Goal: Find specific page/section: Find specific page/section

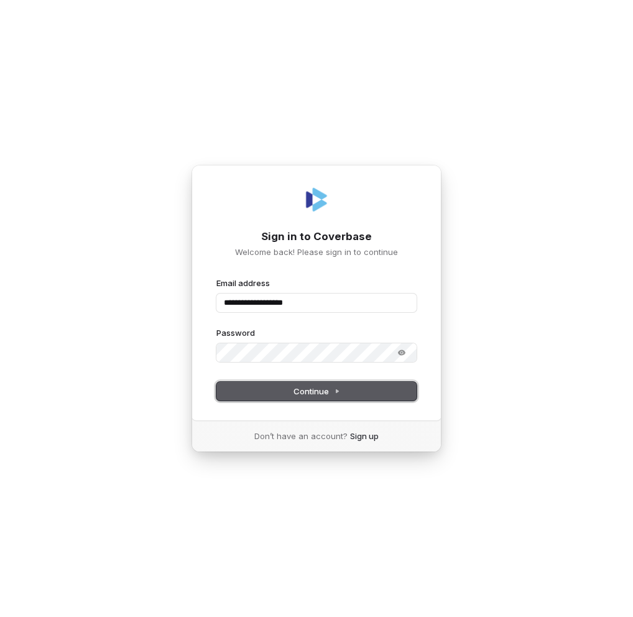
click at [312, 394] on span "Continue" at bounding box center [317, 391] width 47 height 11
type input "**********"
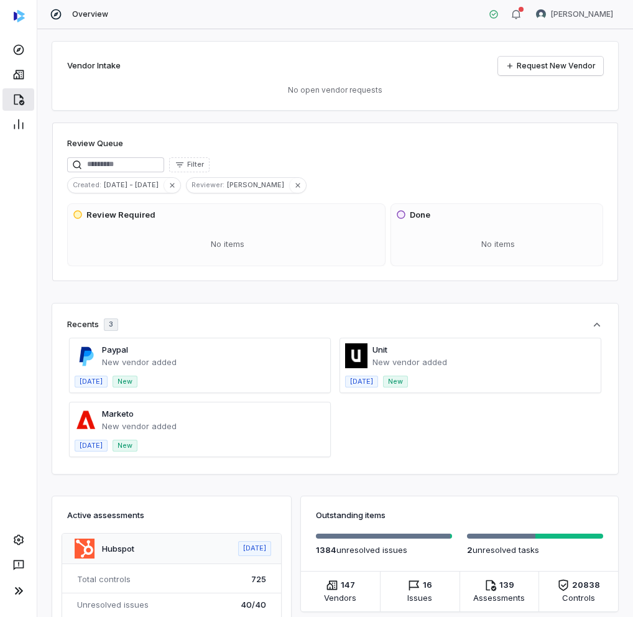
click at [14, 100] on icon at bounding box center [19, 100] width 11 height 11
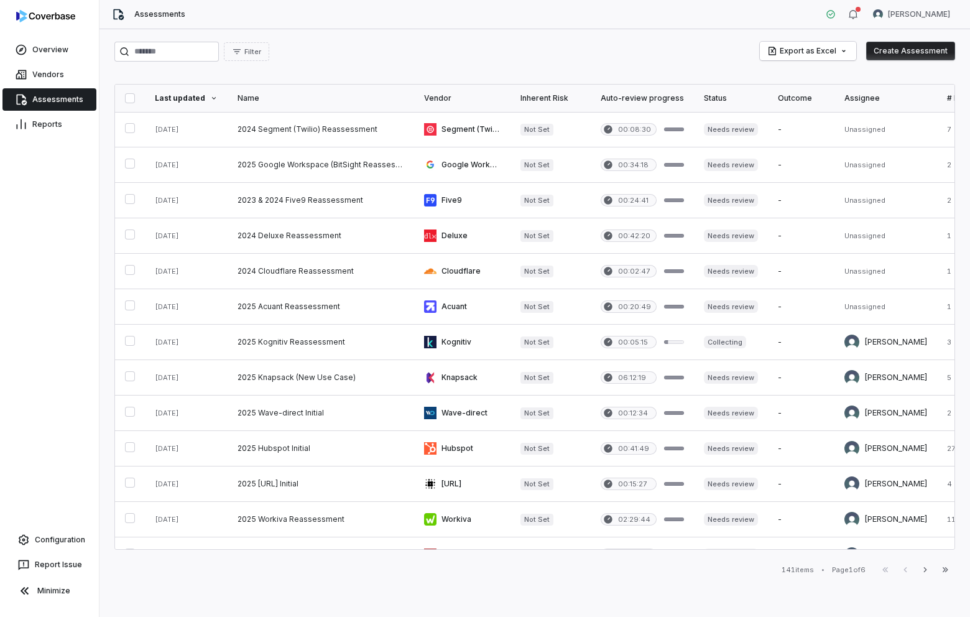
click at [44, 96] on link "Assessments" at bounding box center [49, 99] width 94 height 22
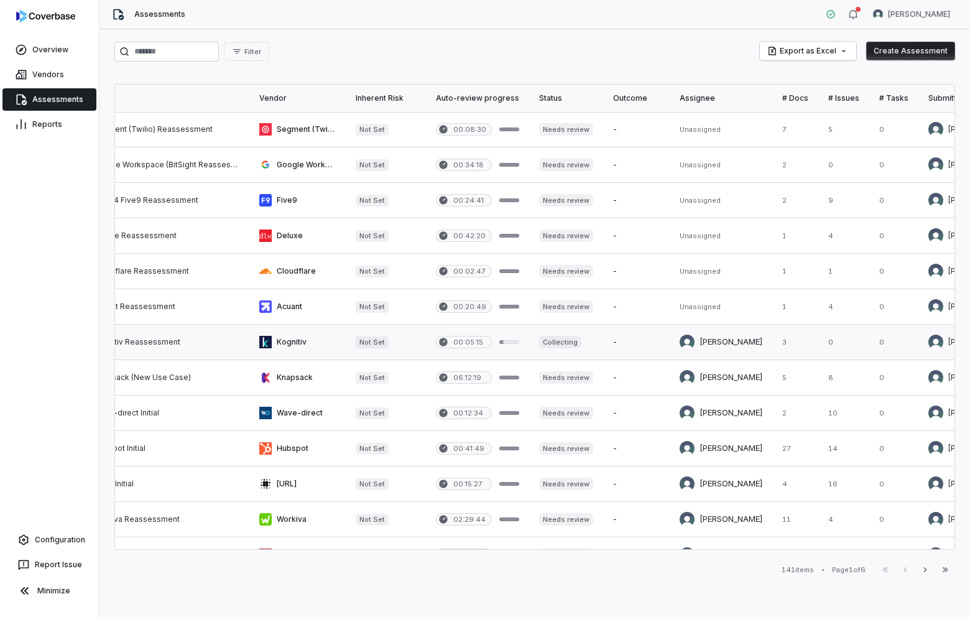
scroll to position [0, 297]
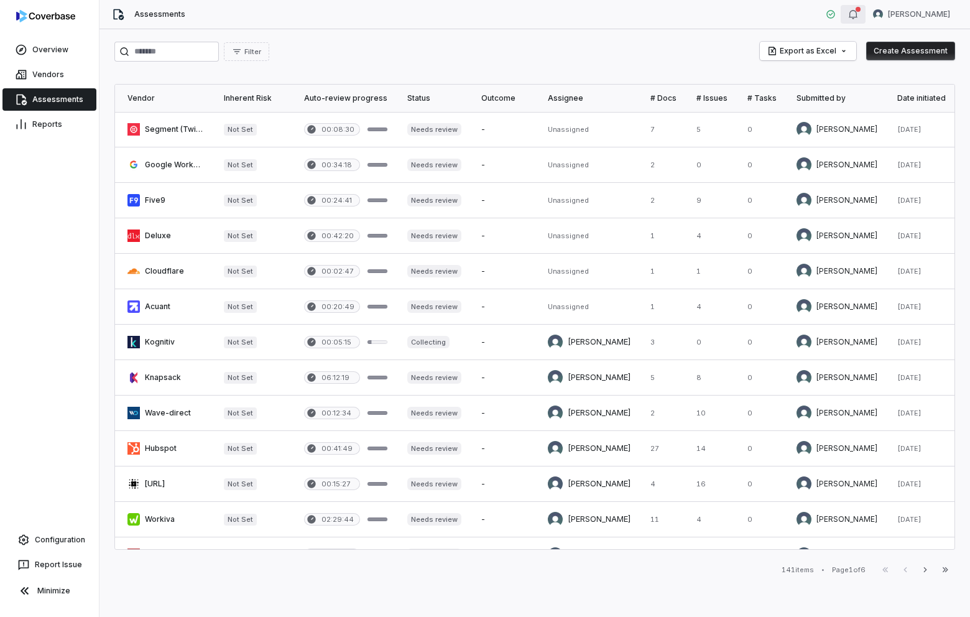
click at [633, 14] on icon "button" at bounding box center [853, 14] width 10 height 10
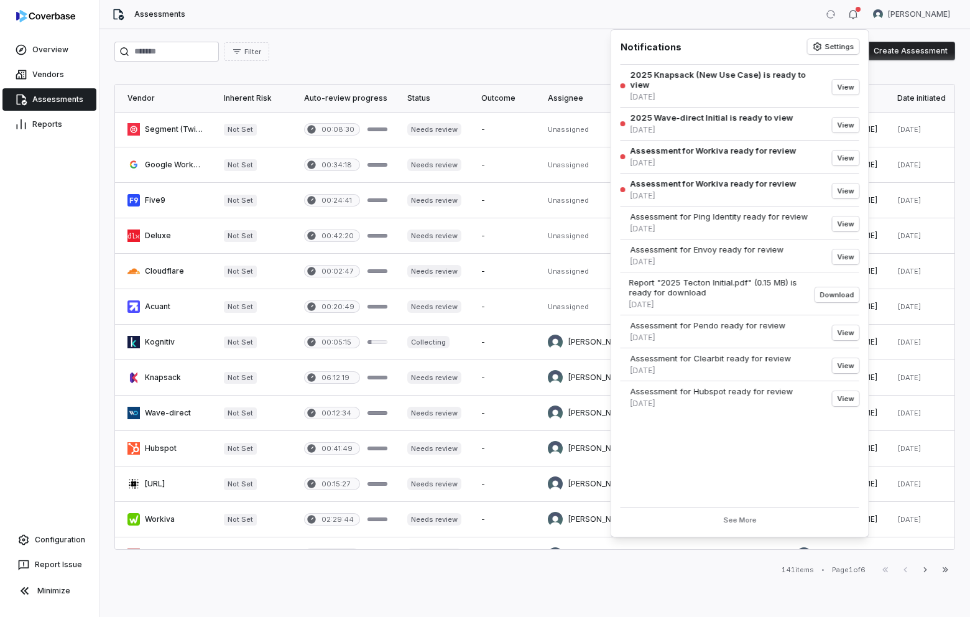
click at [22, 224] on div "Overview Vendors Assessments Reports Configuration Report Issue Minimize" at bounding box center [49, 308] width 99 height 617
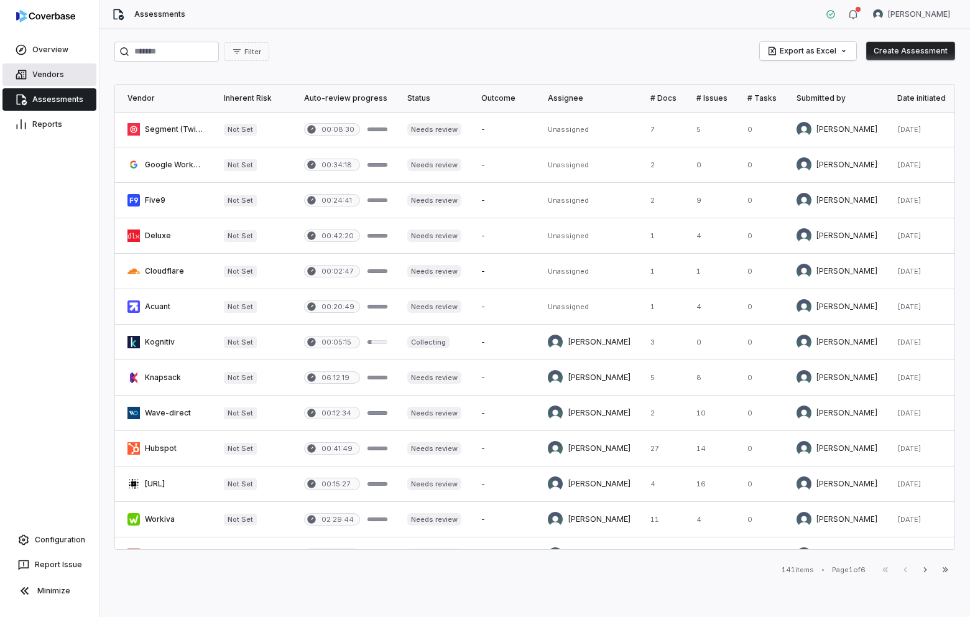
click at [45, 74] on link "Vendors" at bounding box center [49, 74] width 94 height 22
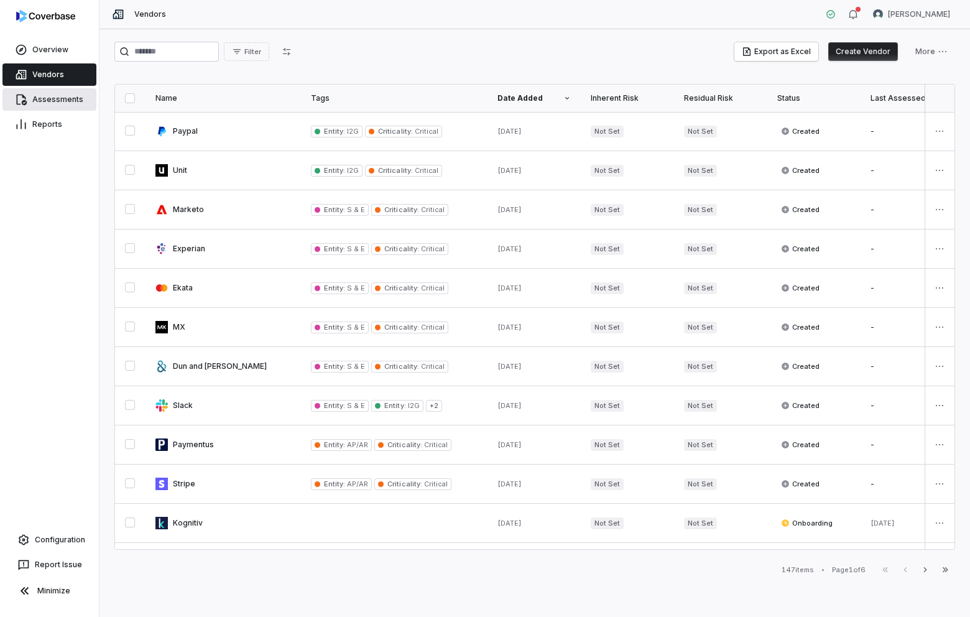
click at [55, 101] on link "Assessments" at bounding box center [49, 99] width 94 height 22
